Goal: Information Seeking & Learning: Learn about a topic

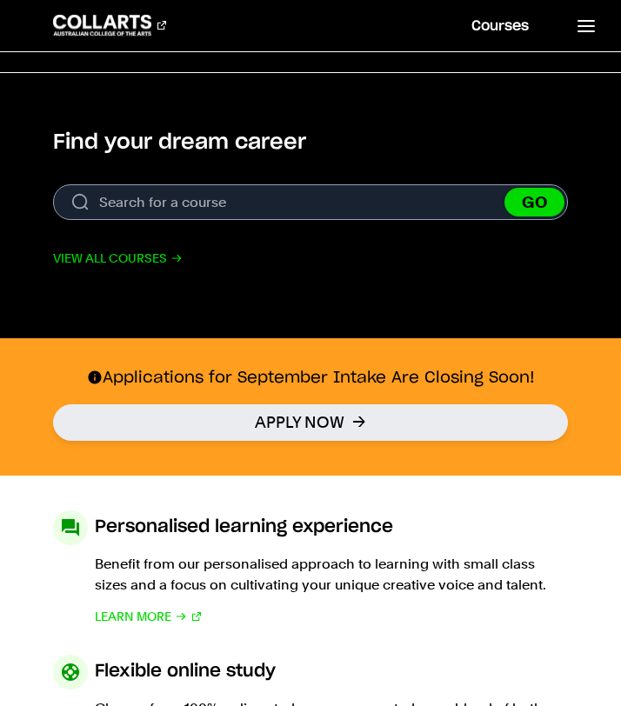
scroll to position [584, 0]
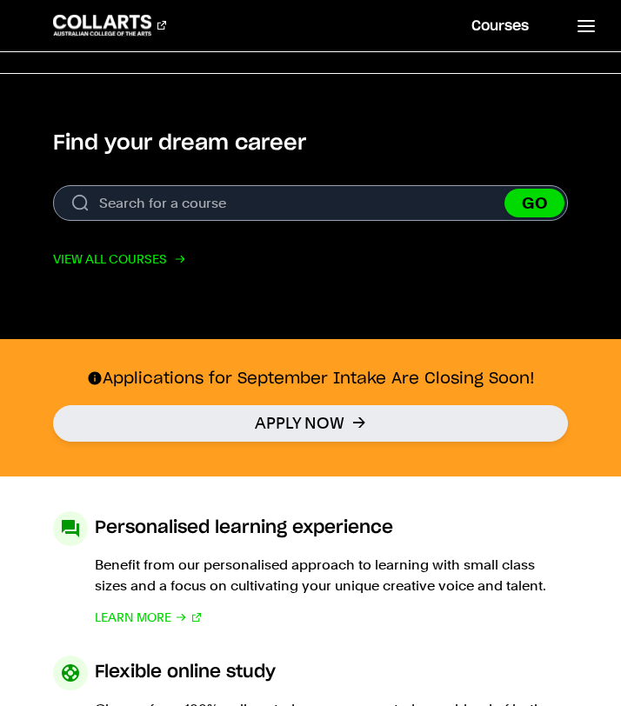
click at [156, 257] on link "View all courses" at bounding box center [118, 259] width 130 height 21
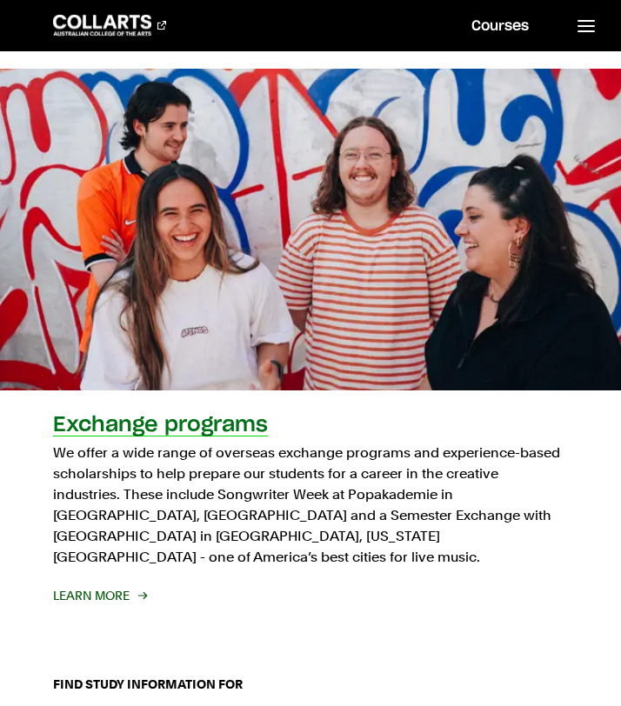
scroll to position [3028, 0]
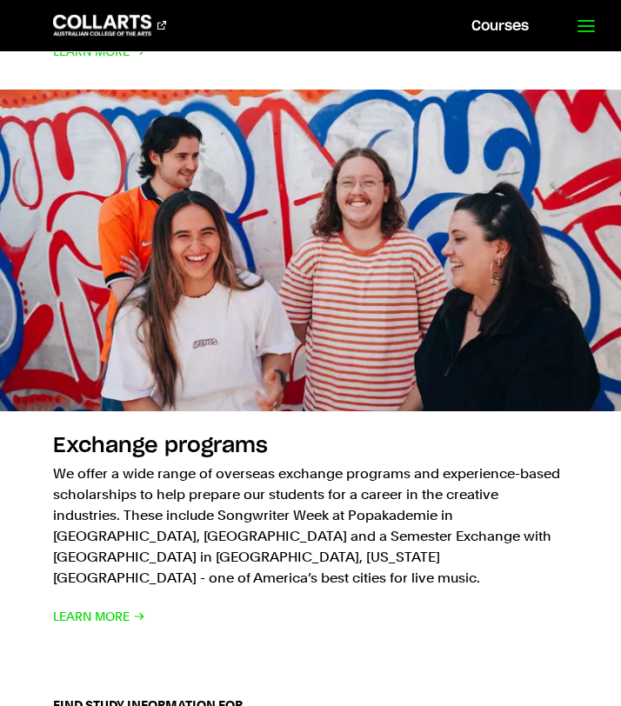
click at [585, 31] on line at bounding box center [586, 31] width 16 height 0
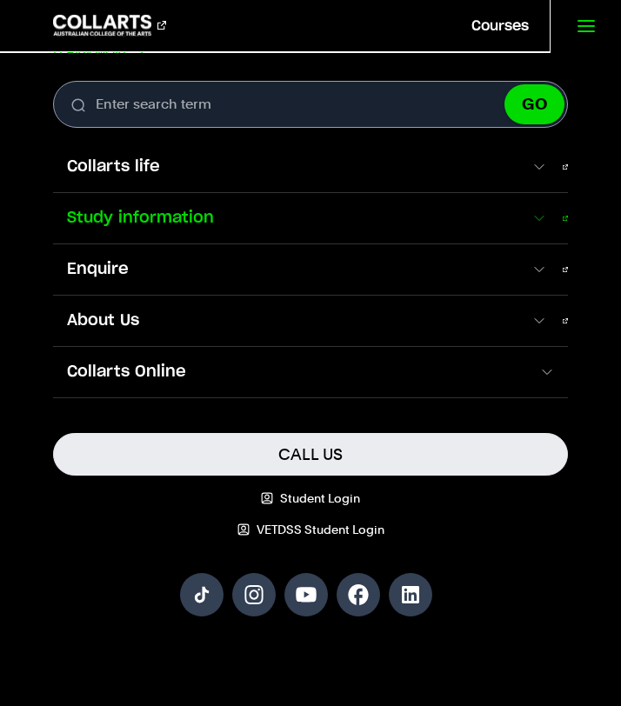
click at [390, 208] on span "Study information" at bounding box center [292, 218] width 478 height 23
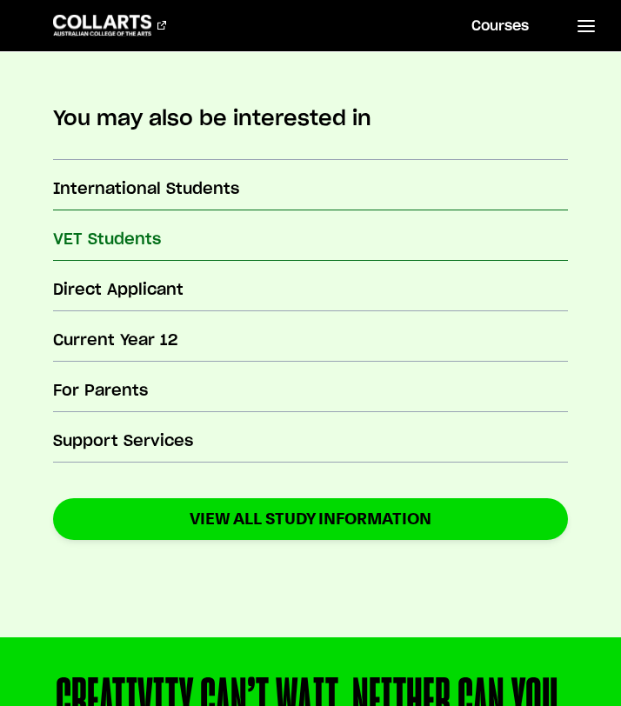
scroll to position [596, 0]
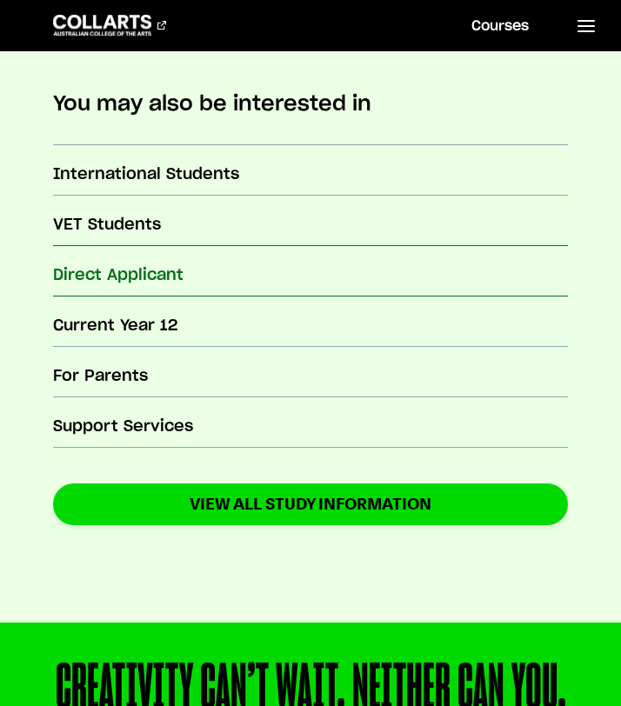
click at [173, 274] on h3 "Direct Applicant" at bounding box center [311, 275] width 516 height 23
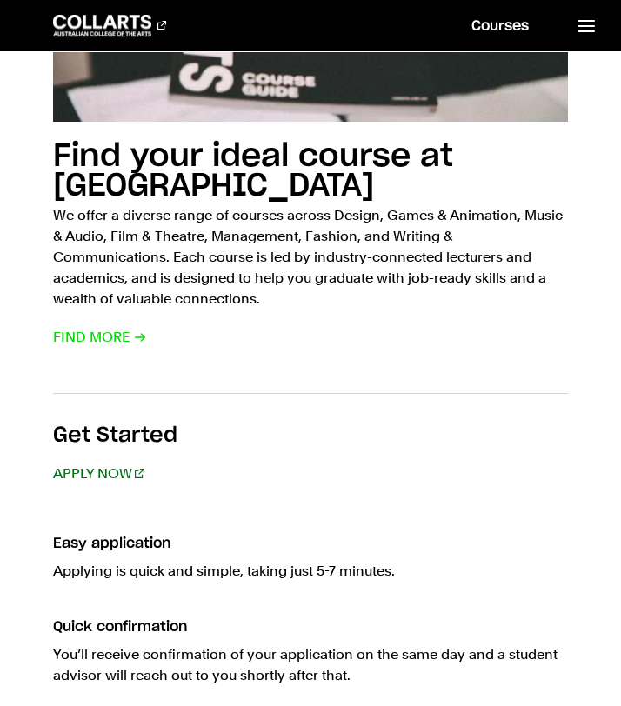
scroll to position [1260, 0]
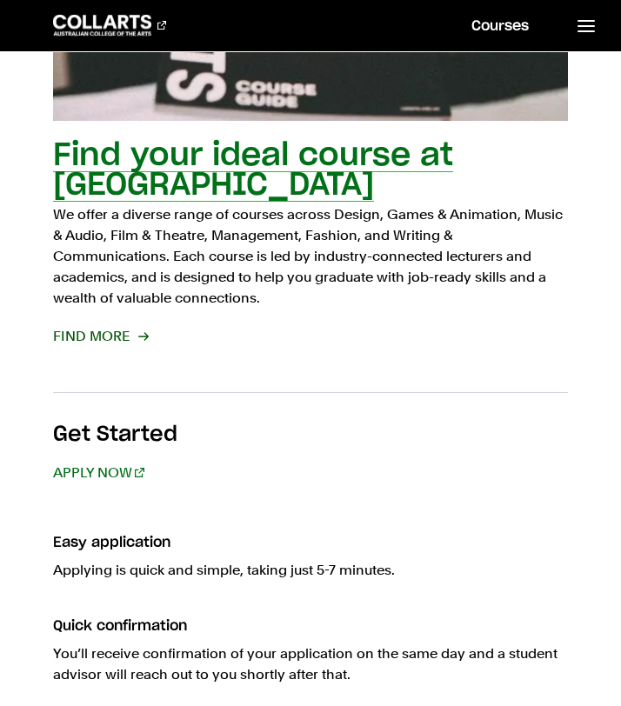
click at [92, 328] on span "Find More" at bounding box center [100, 336] width 94 height 21
